Goal: Check status: Check status

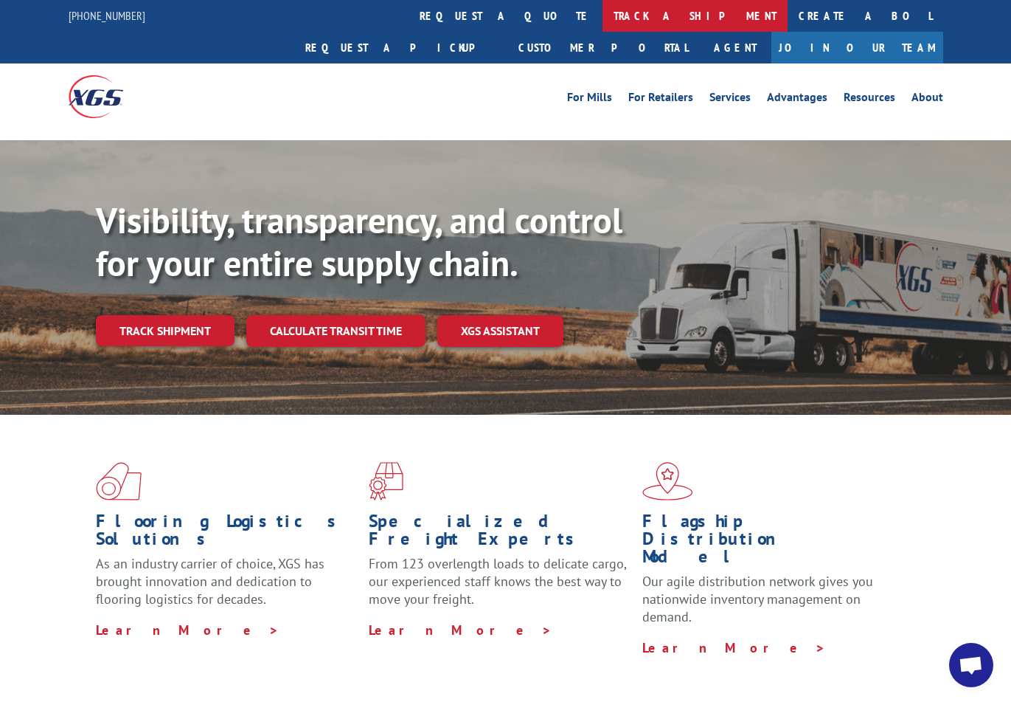
click at [603, 13] on link "track a shipment" at bounding box center [695, 16] width 185 height 32
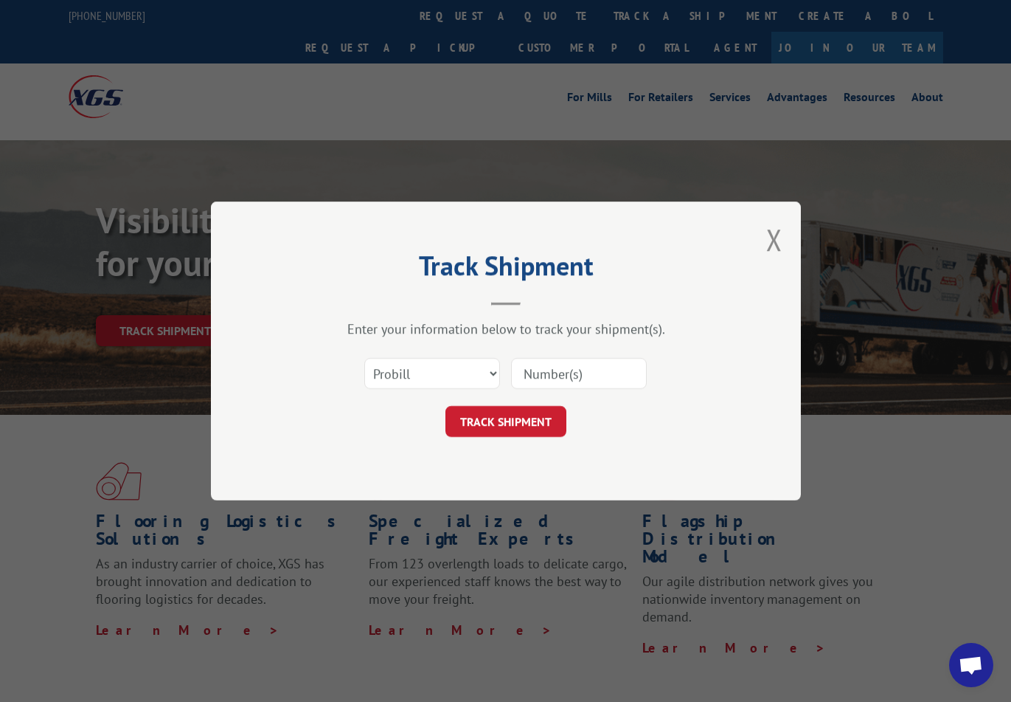
click at [550, 375] on input at bounding box center [579, 373] width 136 height 31
paste input "739932"
type input "739932"
click at [537, 421] on button "TRACK SHIPMENT" at bounding box center [506, 421] width 121 height 31
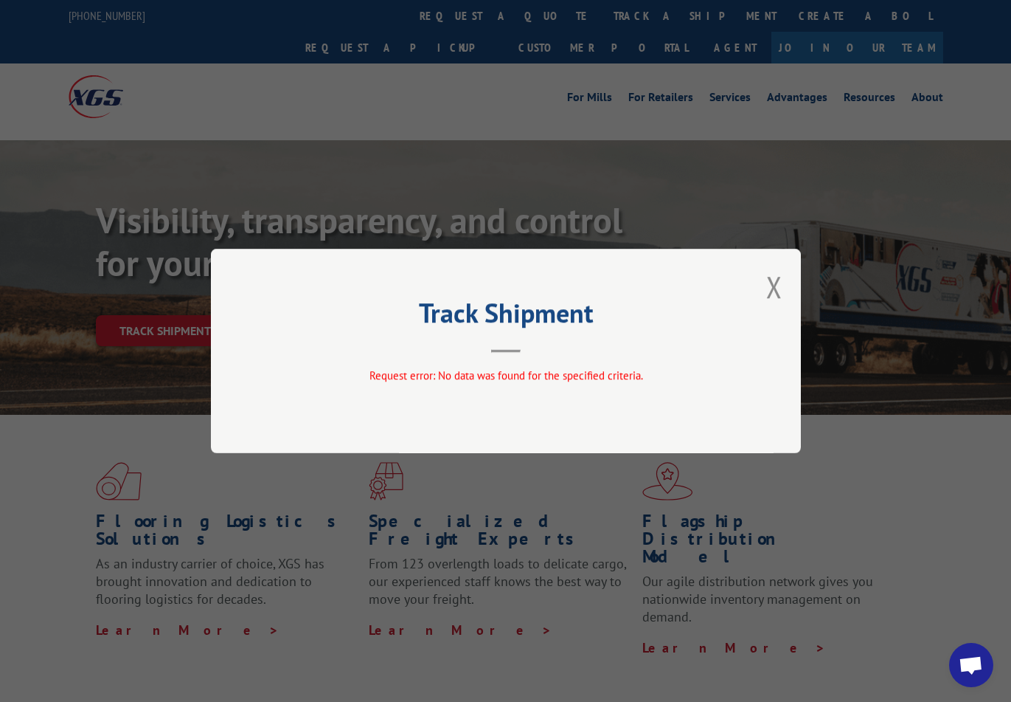
click at [762, 291] on div "Track Shipment Request error: No data was found for the specified criteria." at bounding box center [506, 351] width 590 height 204
click at [763, 285] on div "Track Shipment Request error: No data was found for the specified criteria." at bounding box center [506, 351] width 590 height 204
click at [766, 288] on button "Close modal" at bounding box center [774, 286] width 16 height 39
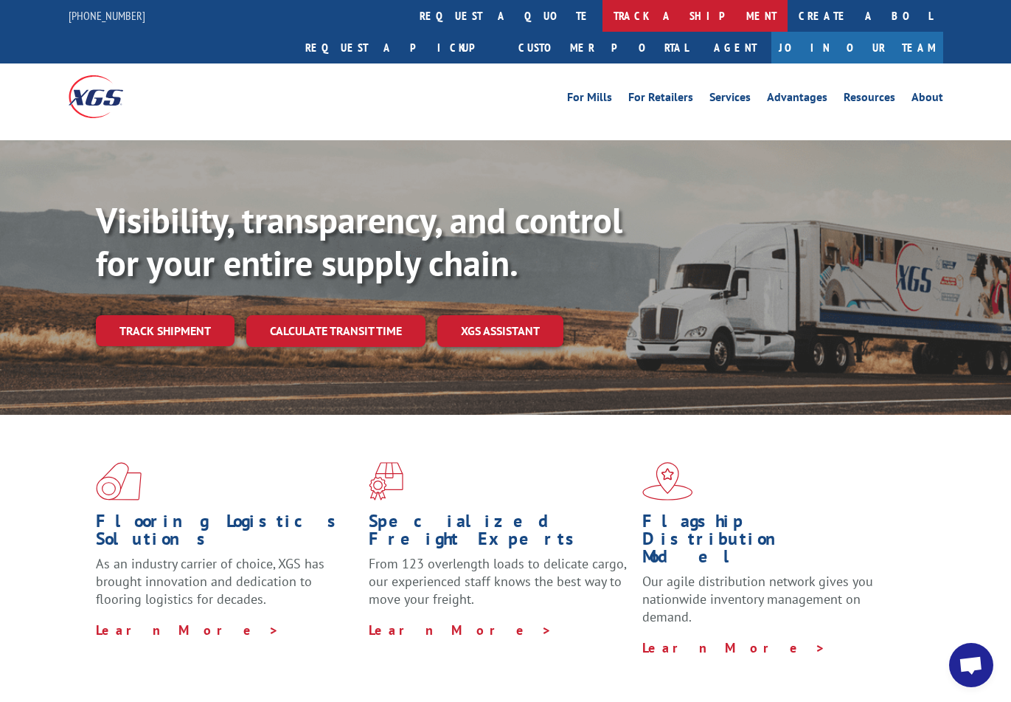
click at [603, 13] on link "track a shipment" at bounding box center [695, 16] width 185 height 32
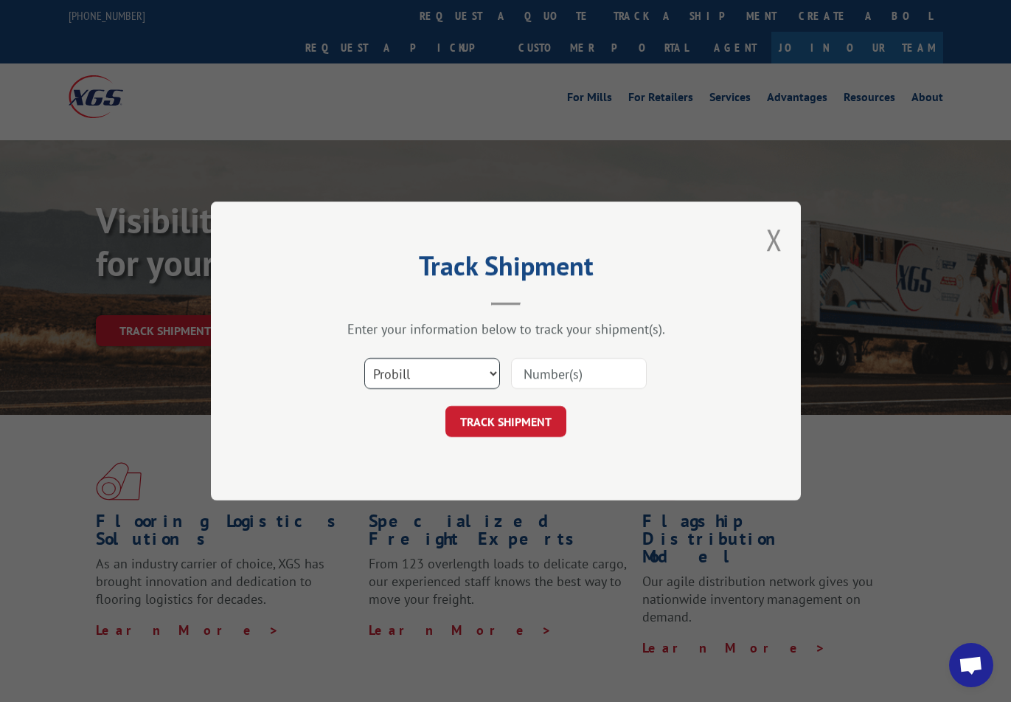
select select "bol"
click at [534, 381] on input at bounding box center [579, 373] width 136 height 31
paste input "739932"
type input "739932"
click at [505, 421] on button "TRACK SHIPMENT" at bounding box center [506, 421] width 121 height 31
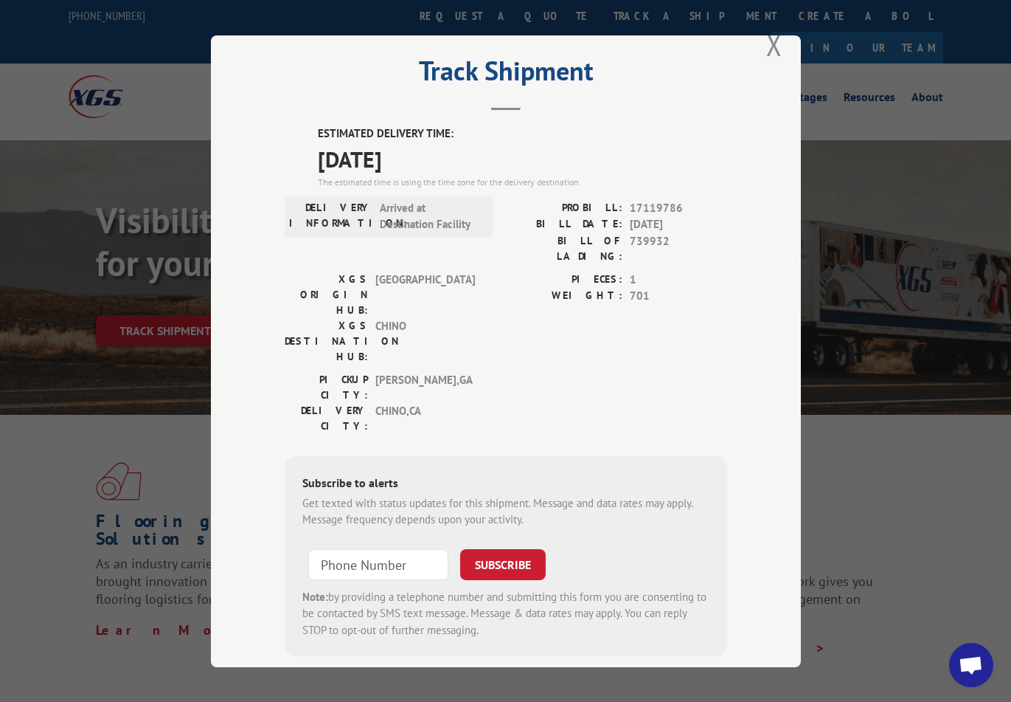
scroll to position [28, 0]
drag, startPoint x: 668, startPoint y: 238, endPoint x: 628, endPoint y: 241, distance: 40.0
click at [628, 241] on div "BILL OF LADING: 739932" at bounding box center [616, 248] width 221 height 31
copy span "739932"
drag, startPoint x: 681, startPoint y: 207, endPoint x: 631, endPoint y: 207, distance: 49.4
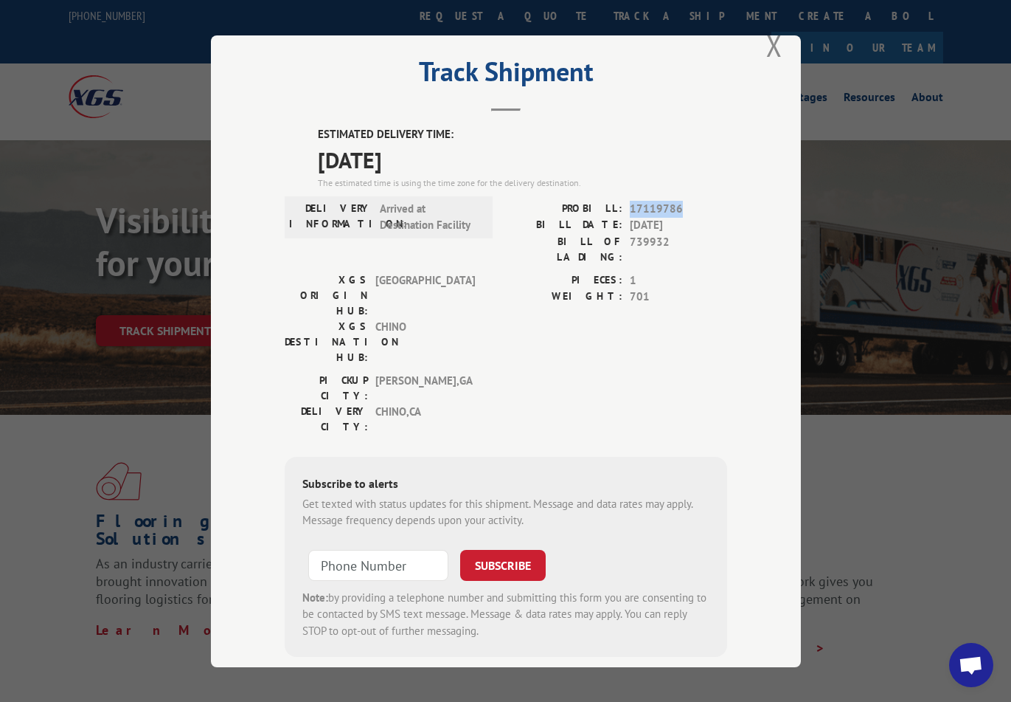
click at [631, 207] on span "17119786" at bounding box center [678, 208] width 97 height 17
copy span "17119786"
click at [774, 54] on button "Close modal" at bounding box center [774, 45] width 16 height 39
